Goal: Find specific page/section

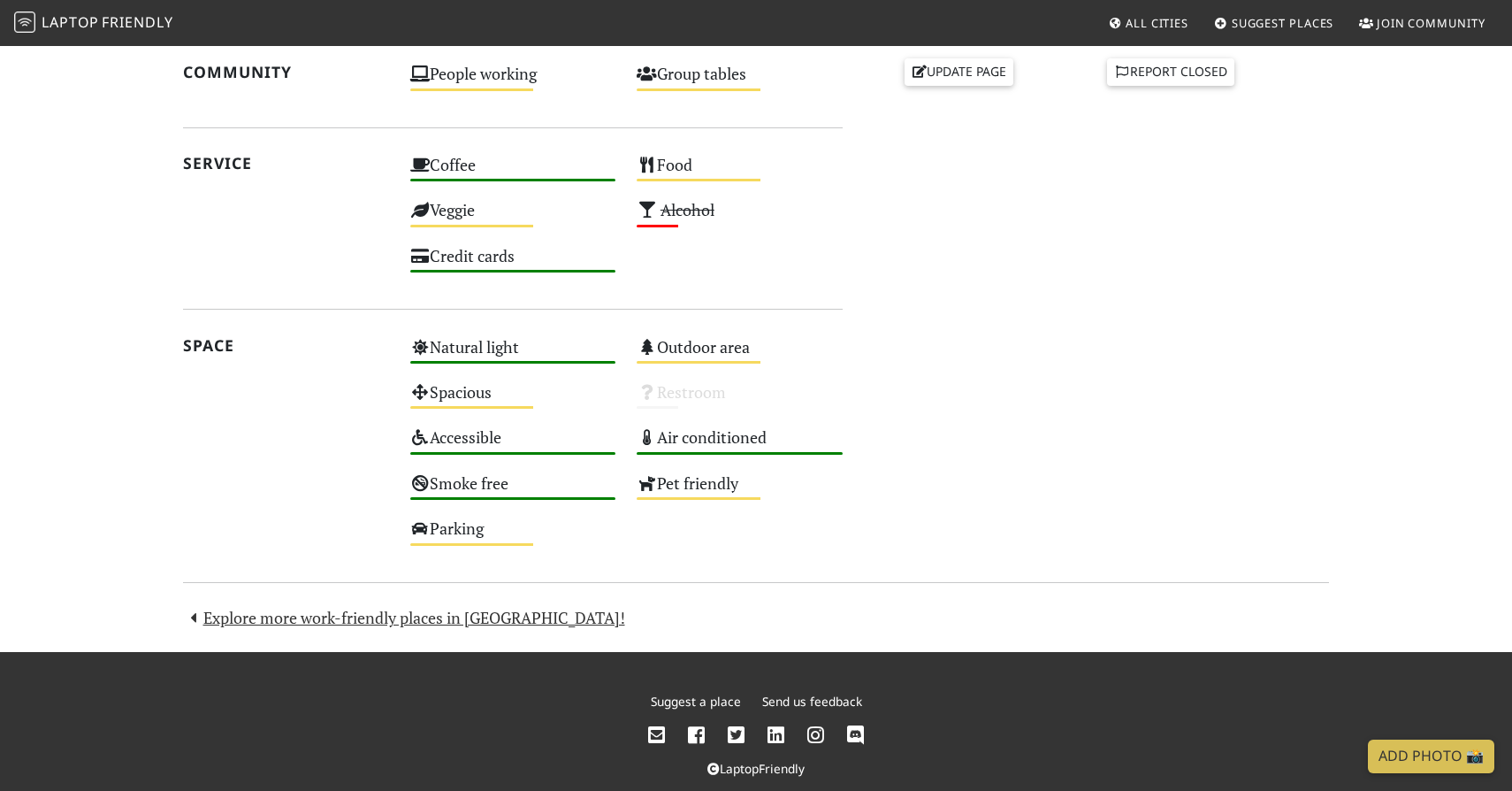
scroll to position [871, 0]
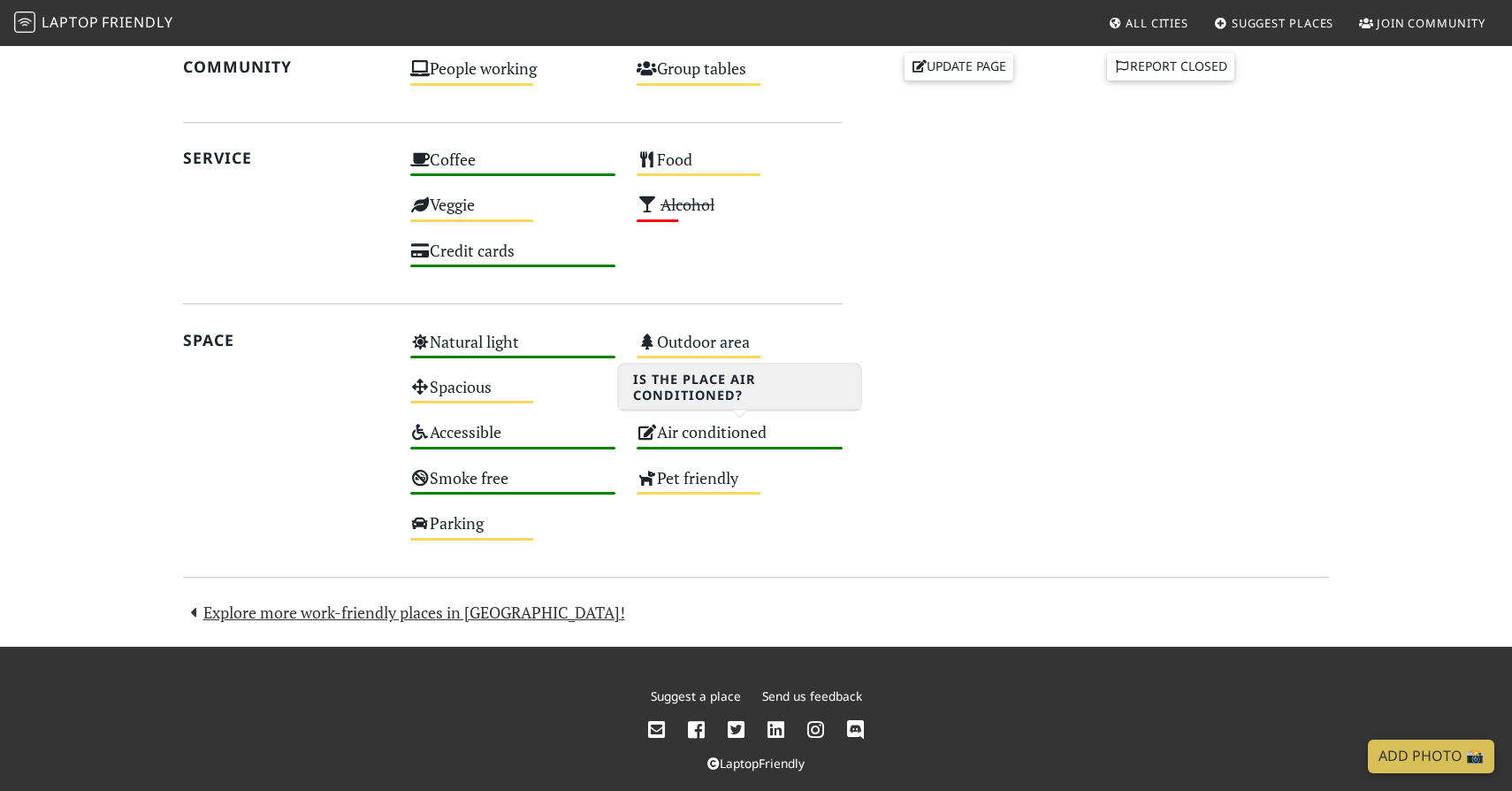
click at [740, 437] on div "Air conditioned High" at bounding box center [740, 439] width 227 height 45
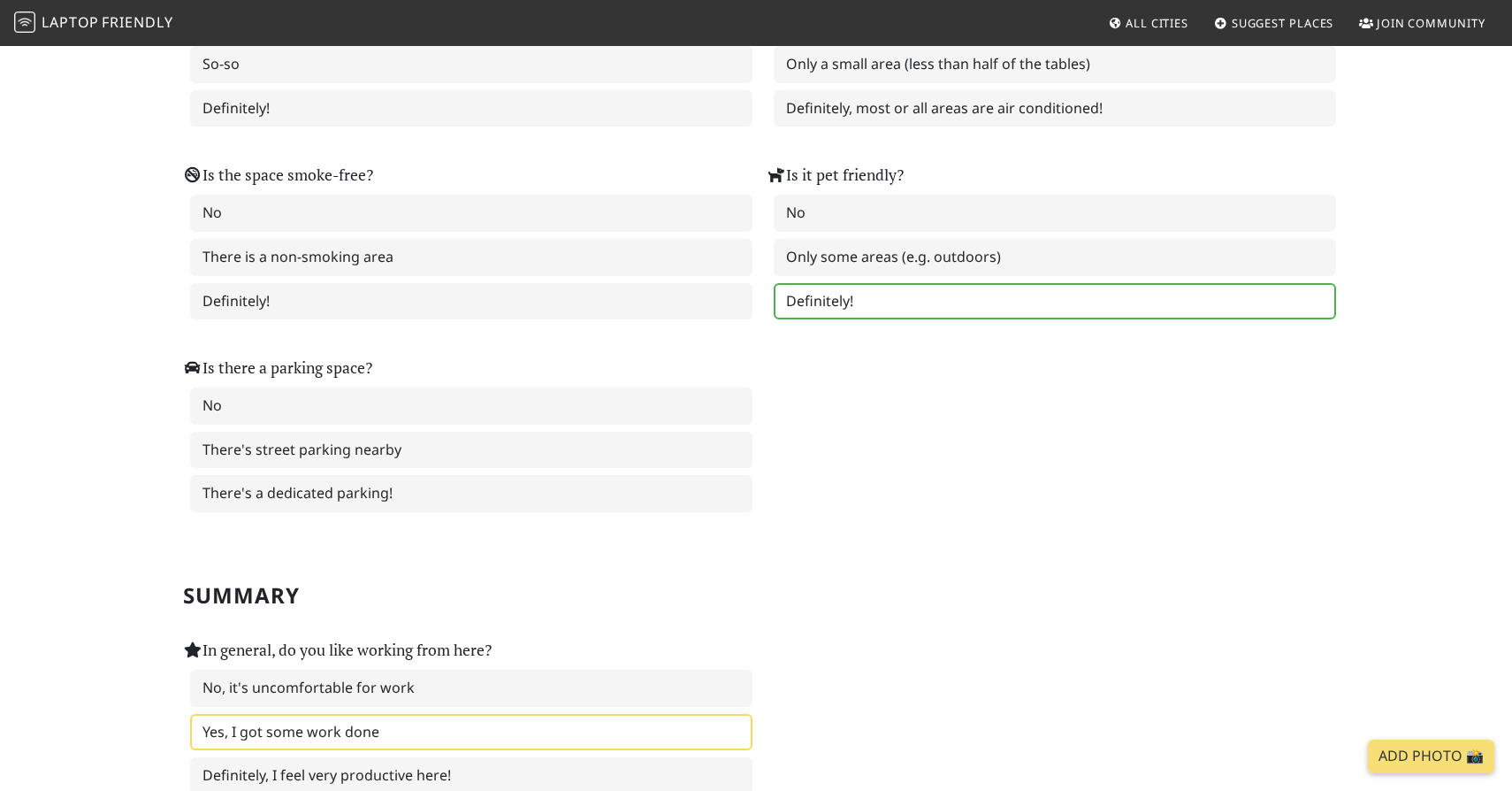
scroll to position [2452, 0]
